Goal: Task Accomplishment & Management: Manage account settings

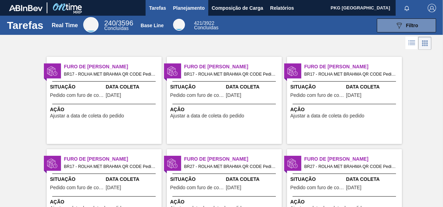
click at [178, 9] on span "Planejamento" at bounding box center [189, 8] width 32 height 8
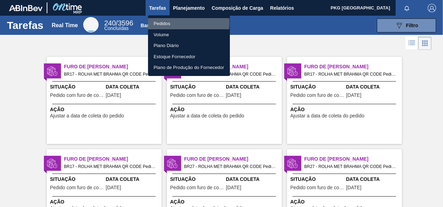
click at [169, 23] on li "Pedidos" at bounding box center [189, 23] width 82 height 11
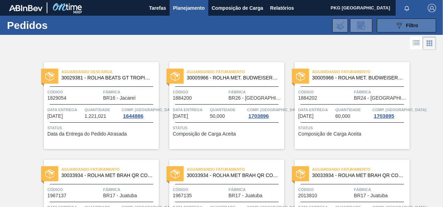
click at [420, 26] on button "089F7B8B-B2A5-4AFE-B5C0-19BA573D28AC Filtro" at bounding box center [406, 25] width 59 height 14
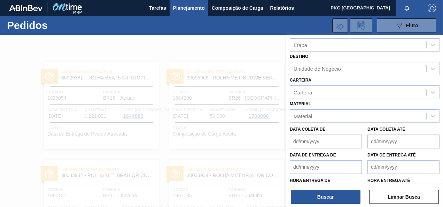
scroll to position [87, 0]
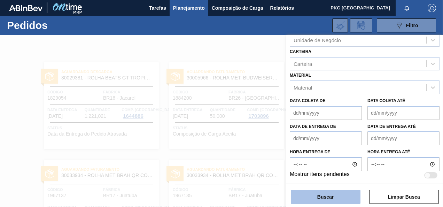
click at [338, 198] on button "Buscar" at bounding box center [326, 197] width 70 height 14
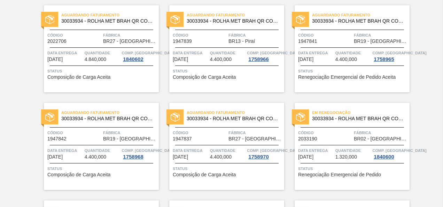
scroll to position [46, 0]
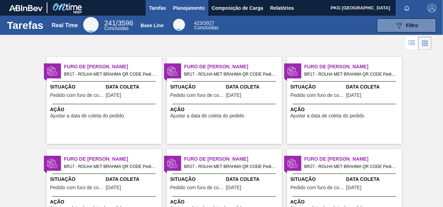
click at [202, 6] on span "Planejamento" at bounding box center [189, 8] width 32 height 8
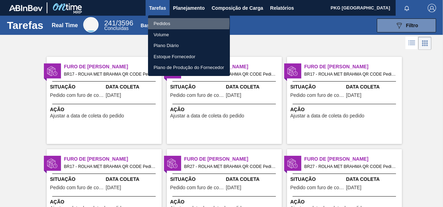
click at [164, 23] on li "Pedidos" at bounding box center [189, 23] width 82 height 11
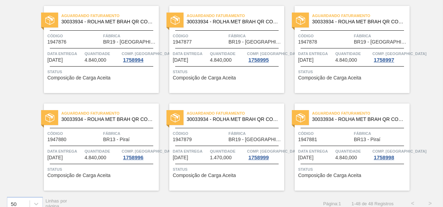
scroll to position [1430, 0]
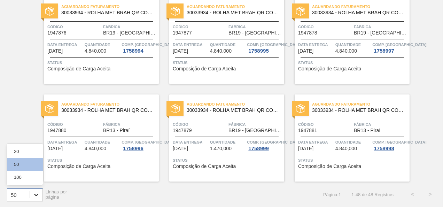
click at [36, 194] on icon at bounding box center [36, 194] width 7 height 7
click at [26, 176] on div "100" at bounding box center [25, 177] width 36 height 13
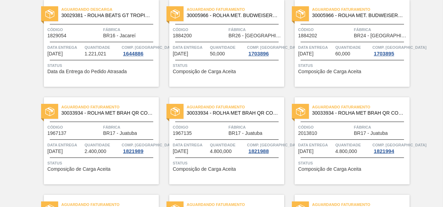
scroll to position [0, 0]
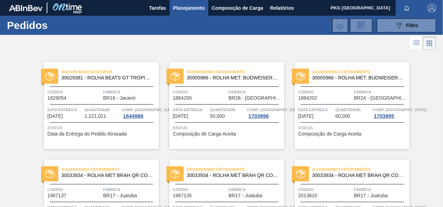
click at [182, 10] on span "Planejamento" at bounding box center [189, 8] width 32 height 8
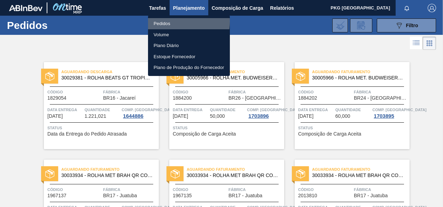
click at [167, 21] on li "Pedidos" at bounding box center [189, 23] width 82 height 11
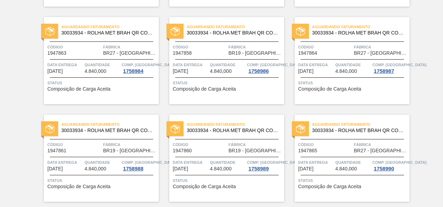
scroll to position [1430, 0]
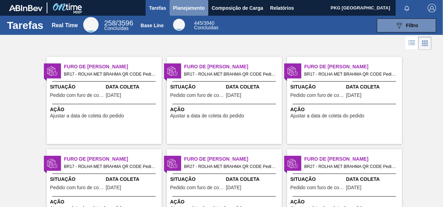
click at [182, 7] on span "Planejamento" at bounding box center [189, 8] width 32 height 8
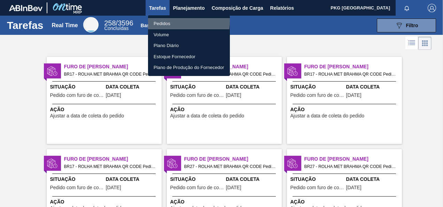
click at [163, 21] on li "Pedidos" at bounding box center [189, 23] width 82 height 11
